Goal: Task Accomplishment & Management: Use online tool/utility

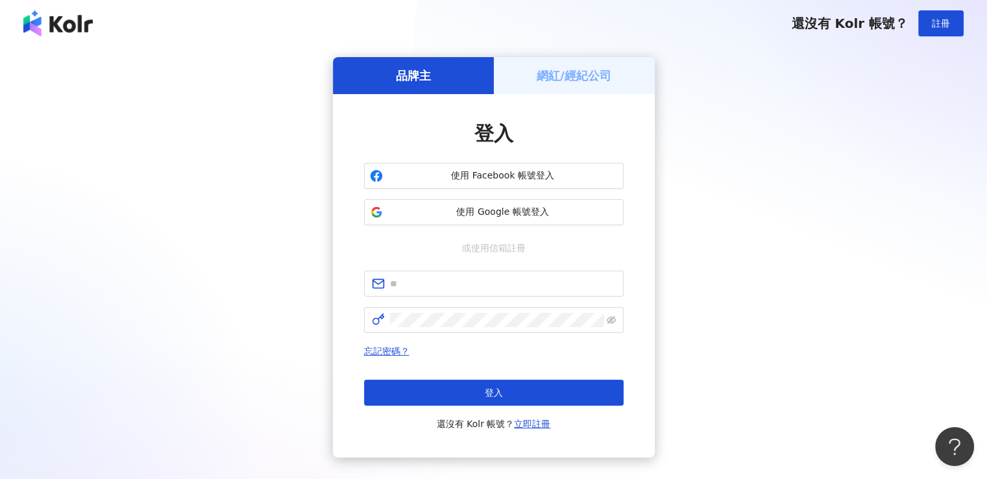
type input "**********"
click at [525, 334] on div "**********" at bounding box center [494, 351] width 260 height 161
click button "登入" at bounding box center [494, 393] width 260 height 26
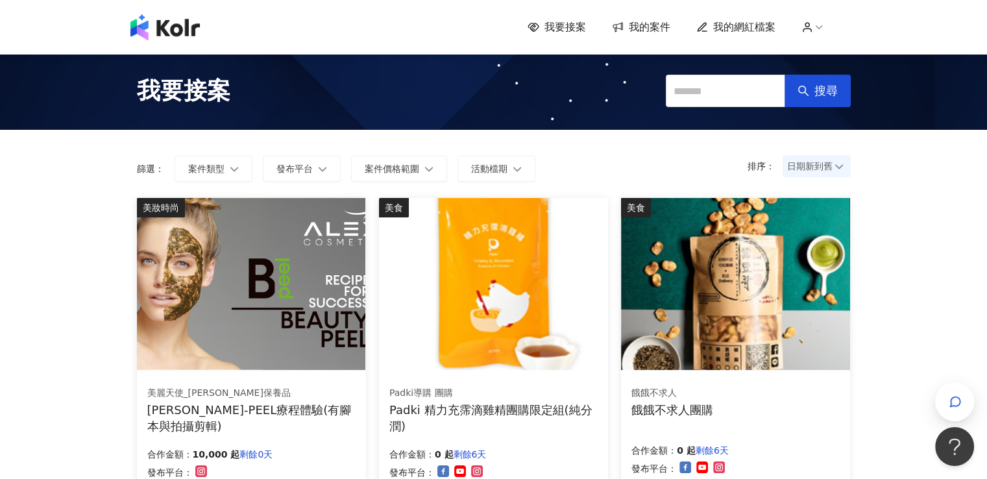
click at [310, 275] on img at bounding box center [251, 284] width 229 height 172
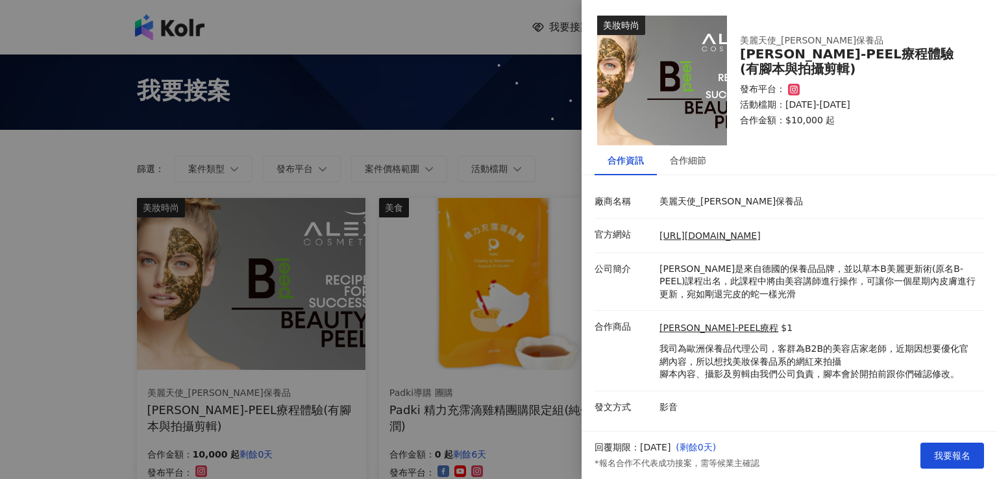
click at [134, 286] on div at bounding box center [498, 239] width 997 height 479
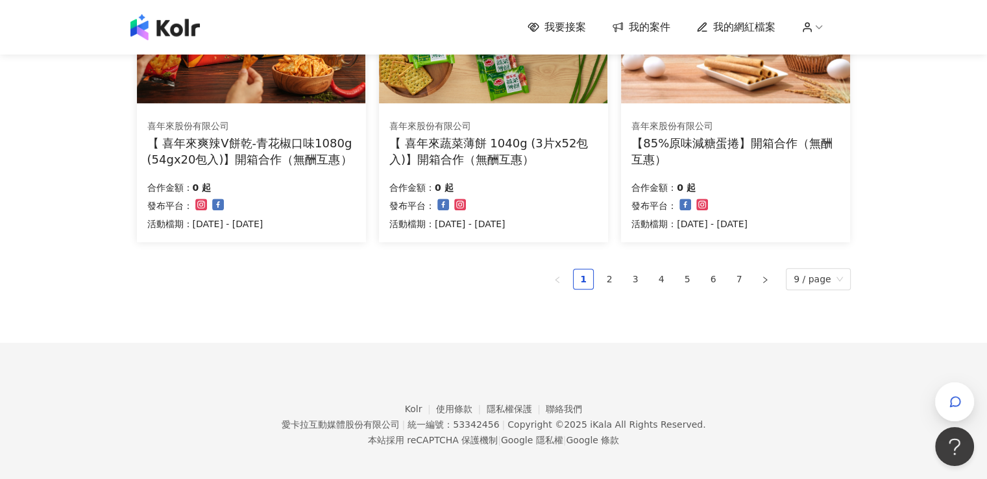
scroll to position [917, 0]
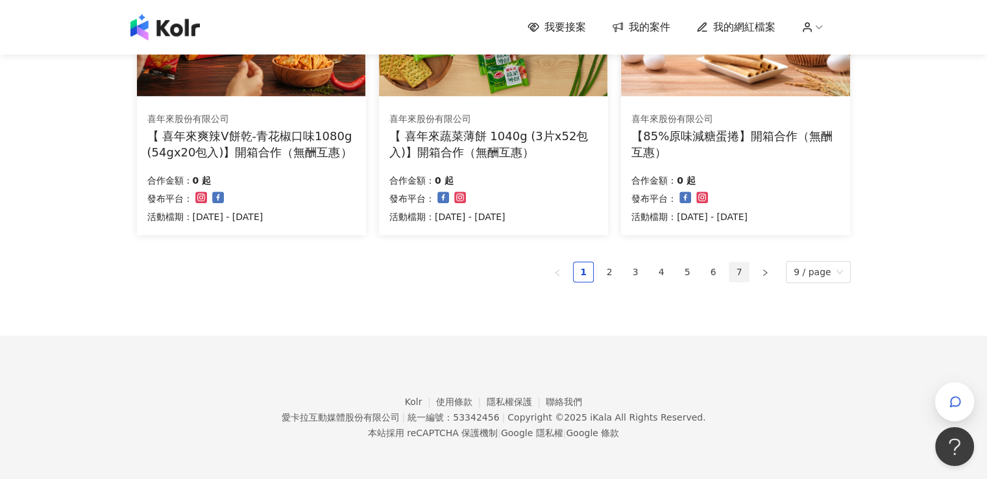
click at [743, 273] on link "7" at bounding box center [739, 271] width 19 height 19
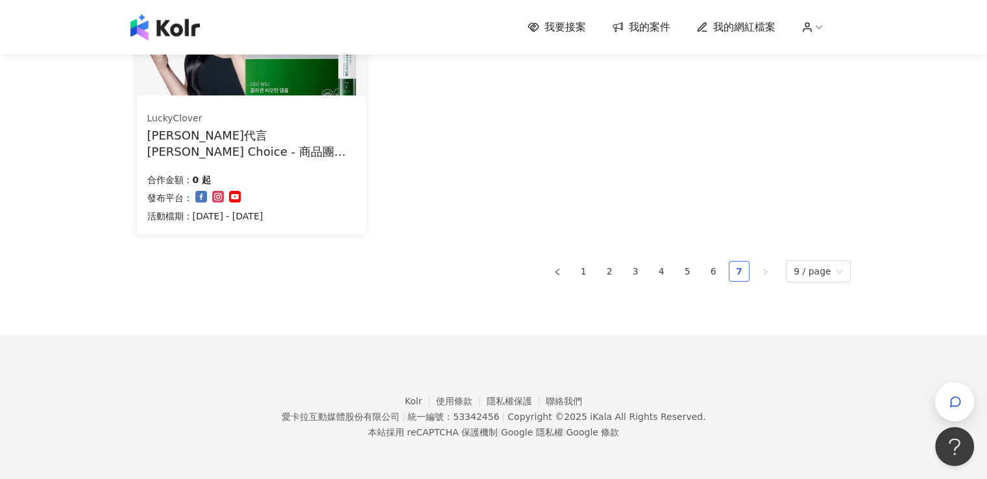
scroll to position [275, 0]
click at [719, 282] on div "健康 LuckyClover [PERSON_NAME]代言 [PERSON_NAME] Choice - 商品團購 -膠原蛋白 合作金額： 0 起 發布平台…" at bounding box center [494, 129] width 714 height 412
click at [721, 275] on link "6" at bounding box center [713, 271] width 19 height 19
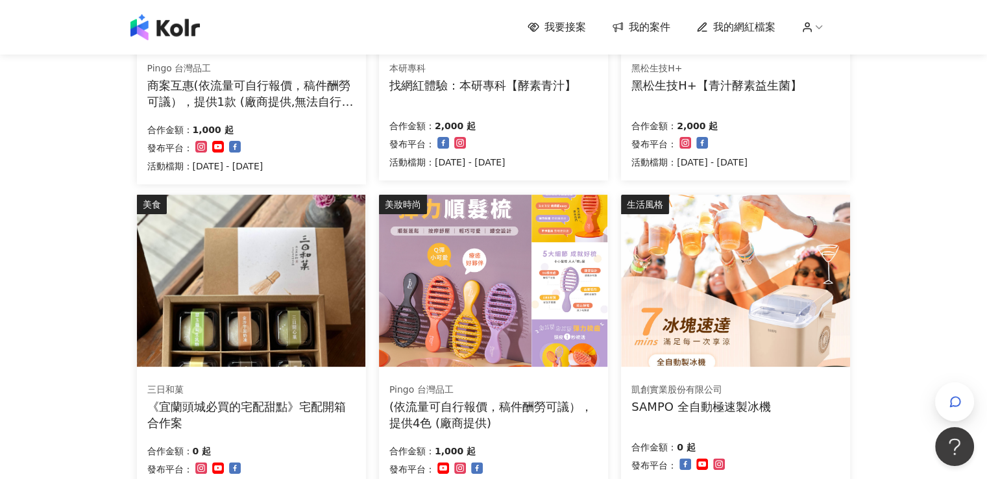
click at [886, 315] on div "我要接案 我的案件 我的網紅檔案 我要接案 搜尋 排序： 日期新到舊 篩選： 案件類型 發布平台 案件價格範圍 活動檔期 清除 套用 旅遊 Pingo 台灣品…" at bounding box center [493, 371] width 987 height 1392
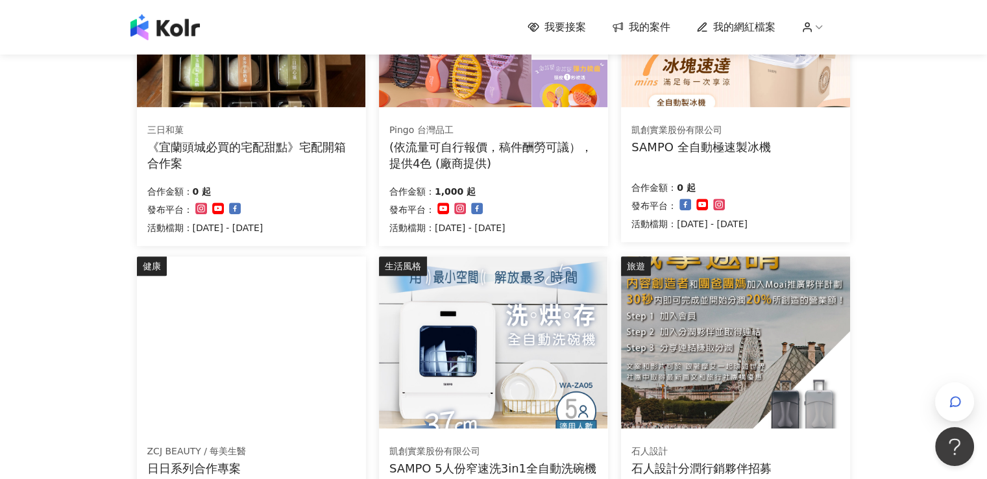
scroll to position [779, 0]
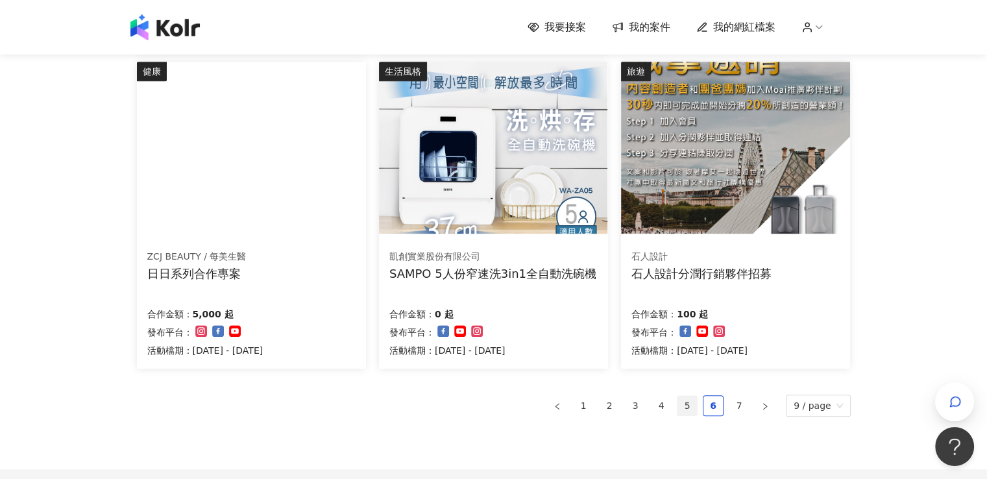
click at [688, 396] on link "5" at bounding box center [687, 405] width 19 height 19
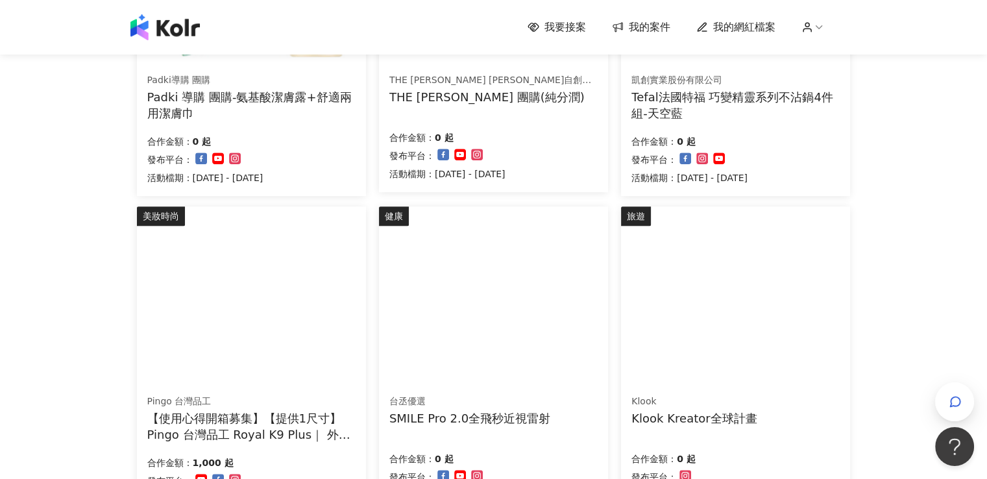
scroll to position [844, 0]
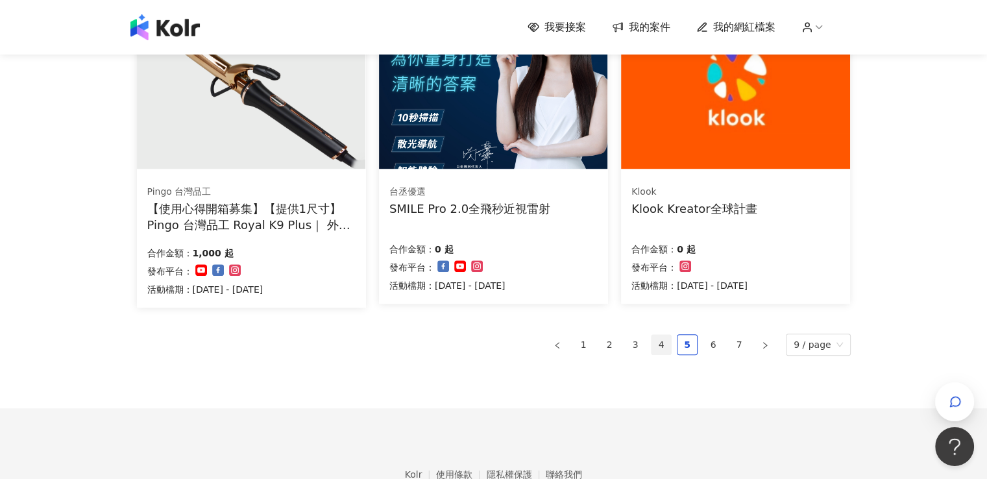
click at [660, 338] on link "4" at bounding box center [661, 344] width 19 height 19
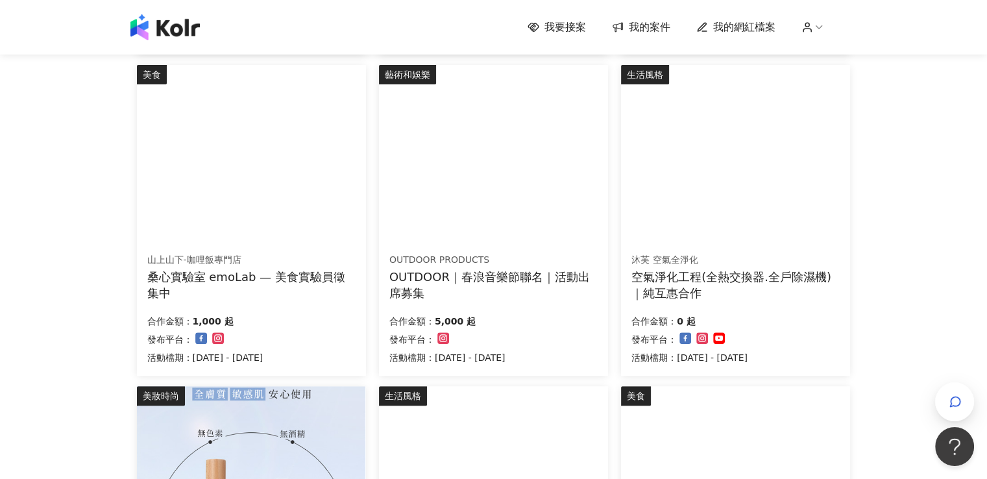
scroll to position [909, 0]
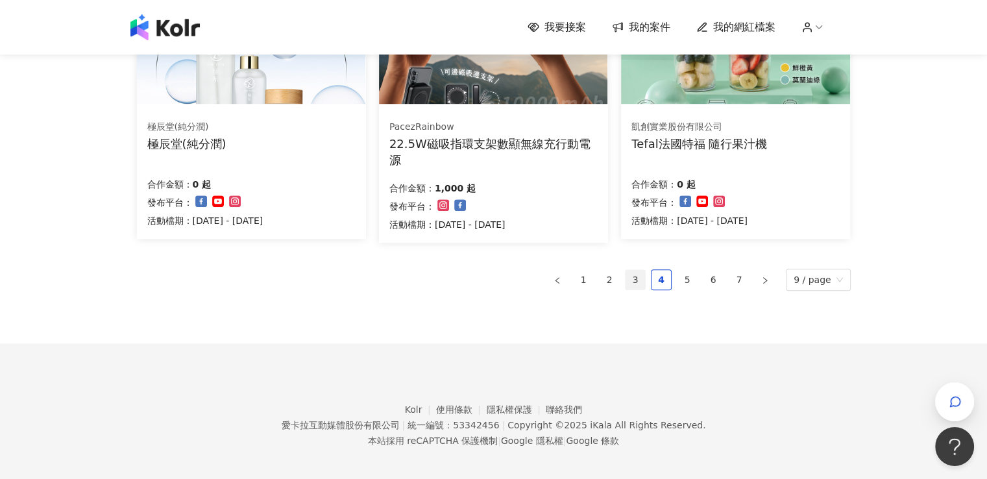
click at [642, 272] on link "3" at bounding box center [635, 279] width 19 height 19
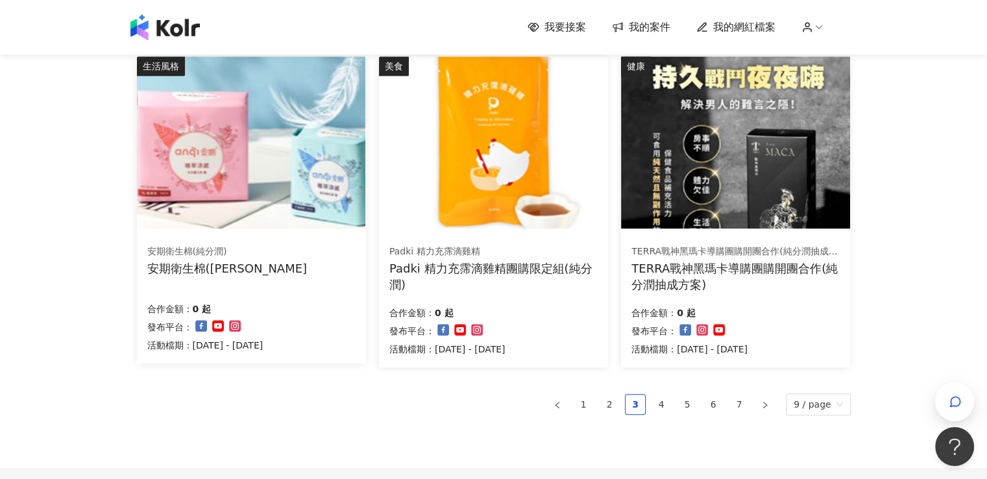
scroll to position [917, 0]
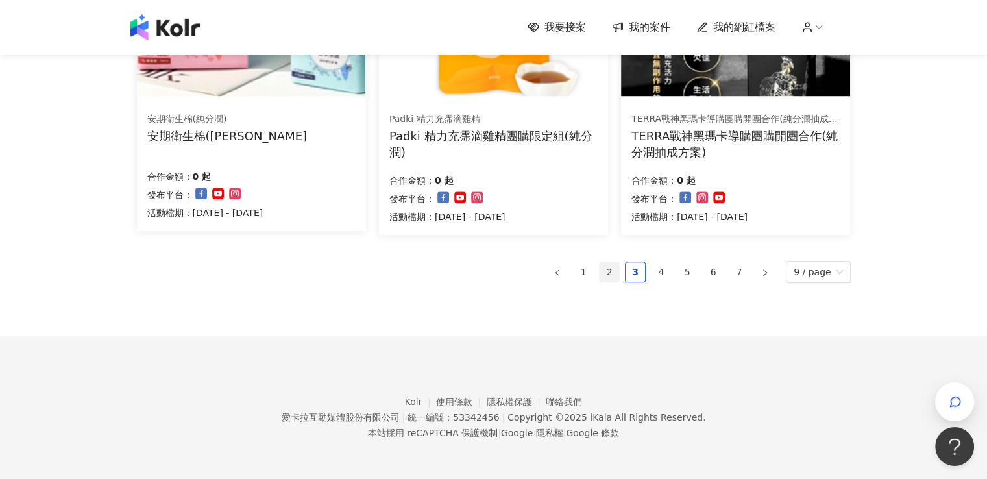
click at [615, 277] on link "2" at bounding box center [609, 271] width 19 height 19
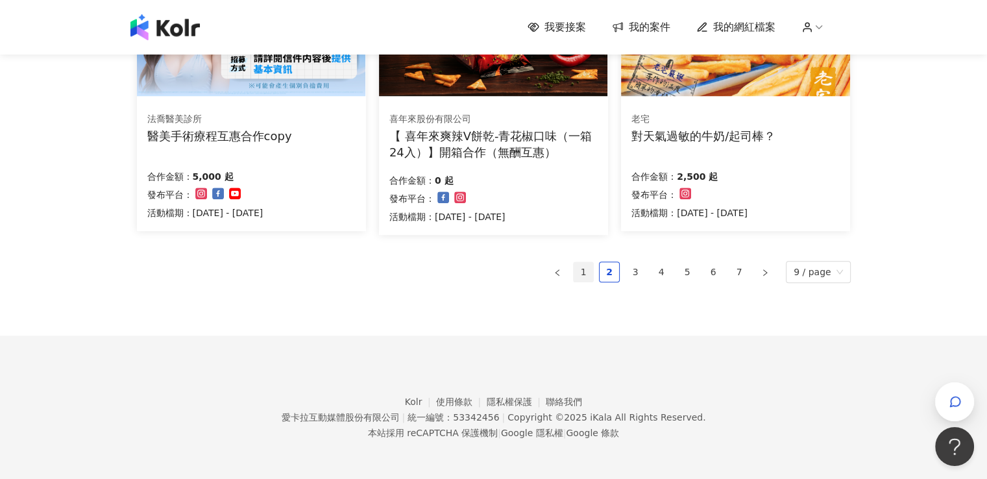
click at [593, 269] on link "1" at bounding box center [583, 271] width 19 height 19
